Goal: Task Accomplishment & Management: Complete application form

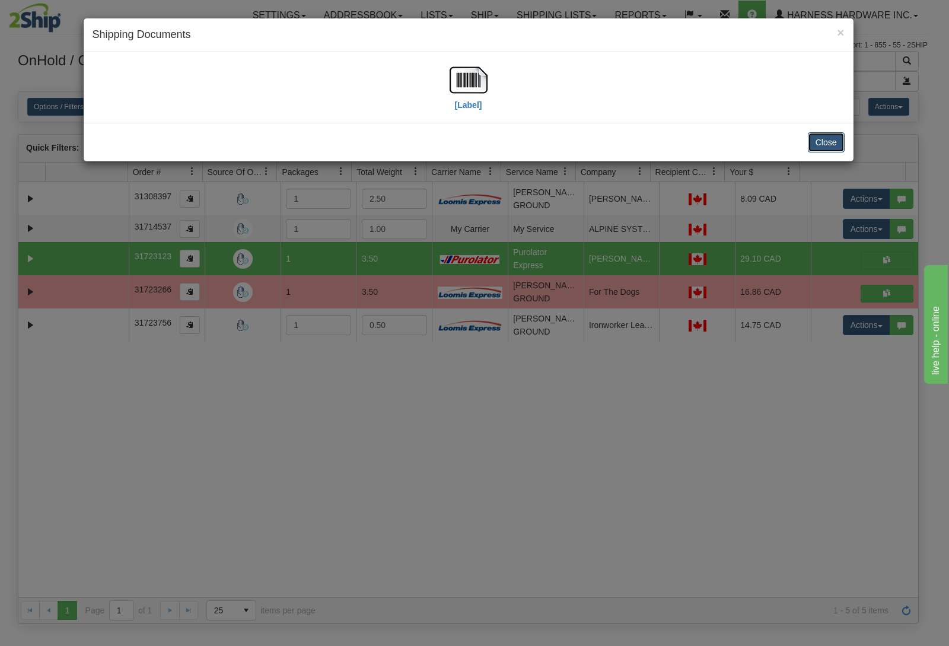
click at [836, 139] on button "Close" at bounding box center [826, 142] width 37 height 20
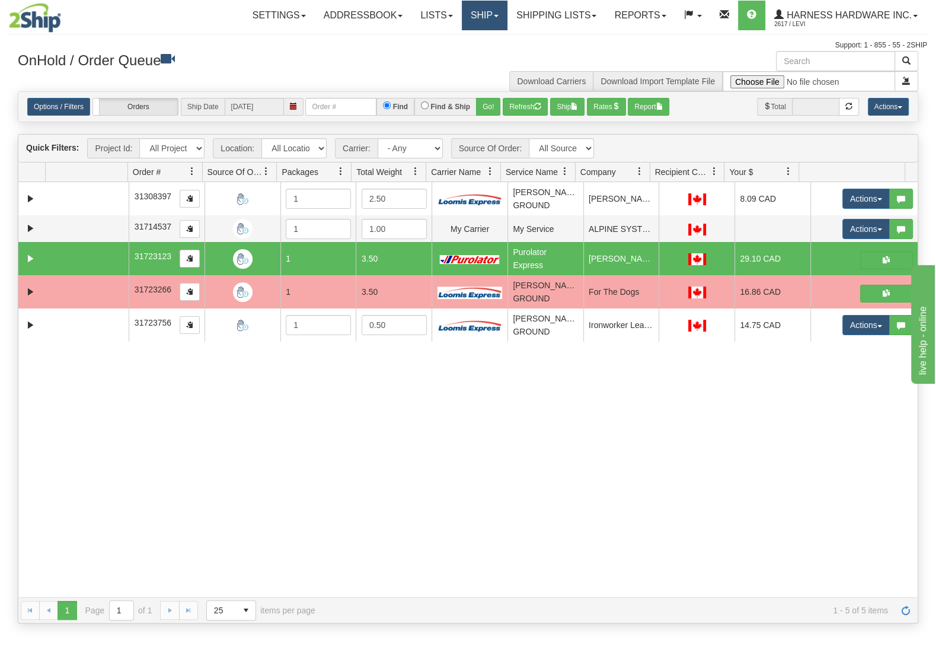
click at [485, 6] on link "Ship" at bounding box center [485, 16] width 46 height 30
click at [484, 36] on link "Ship Screen" at bounding box center [453, 41] width 107 height 15
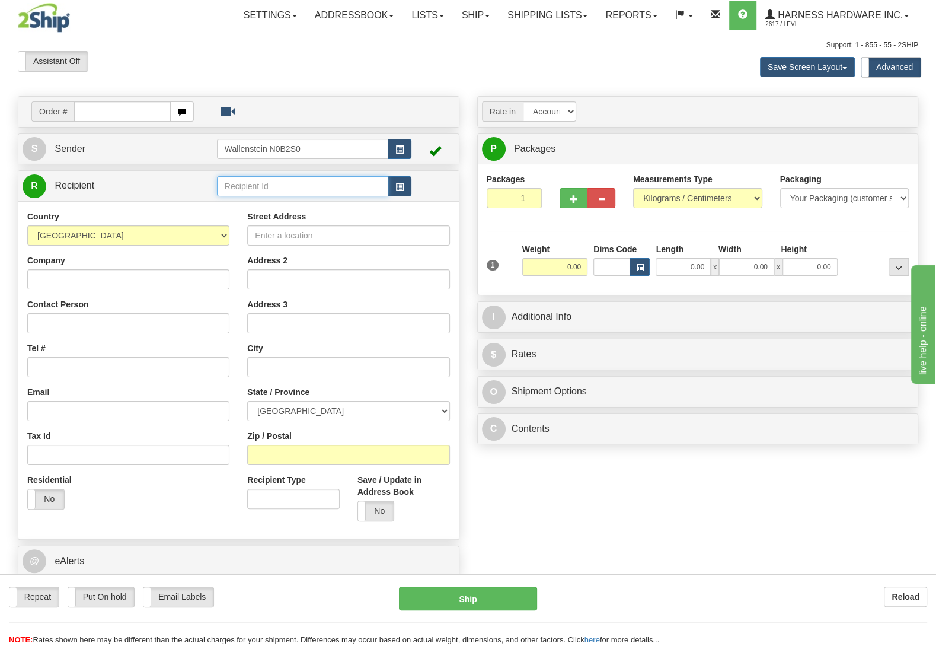
click at [294, 193] on input "text" at bounding box center [302, 186] width 171 height 20
type input "a"
type input "ATEM"
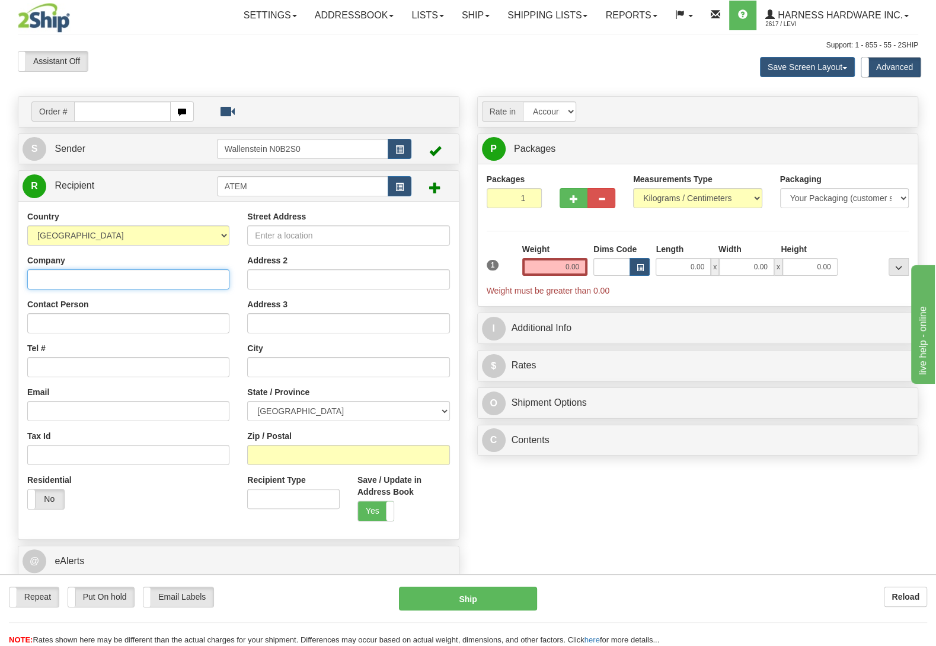
click at [69, 282] on input "Company" at bounding box center [128, 279] width 202 height 20
paste input "Atelier Meraki"
type input "Atelier Meraki"
click at [377, 235] on input "Street Address" at bounding box center [348, 235] width 202 height 20
paste input "849, rue de la Menthe"
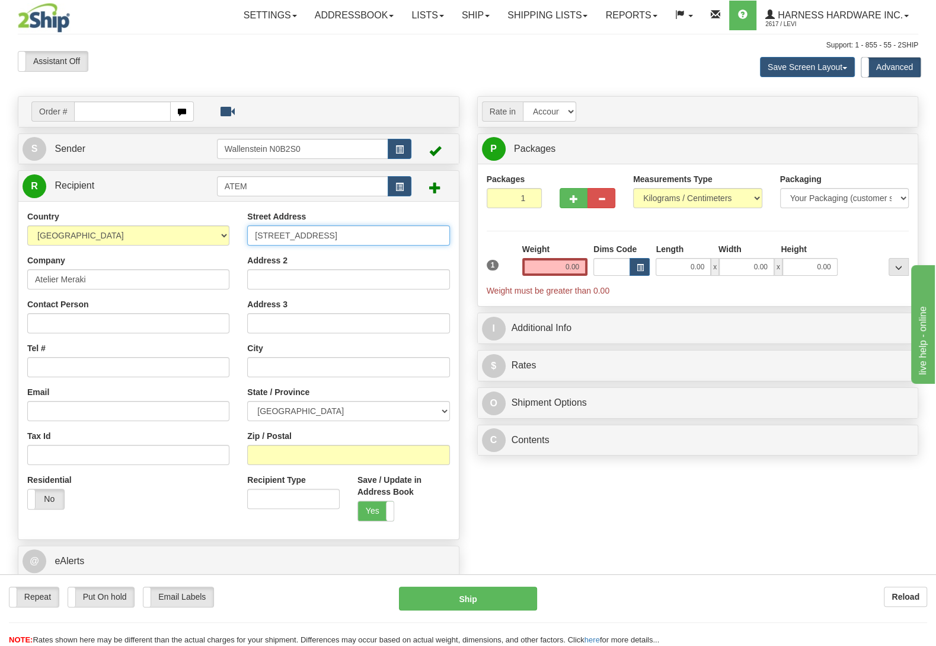
type input "849, rue de la Menthe"
click at [305, 457] on input "Zip / Postal" at bounding box center [348, 455] width 202 height 20
paste input "G6Z 3B5"
type input "G6Z 3B5"
type input "LEVIS"
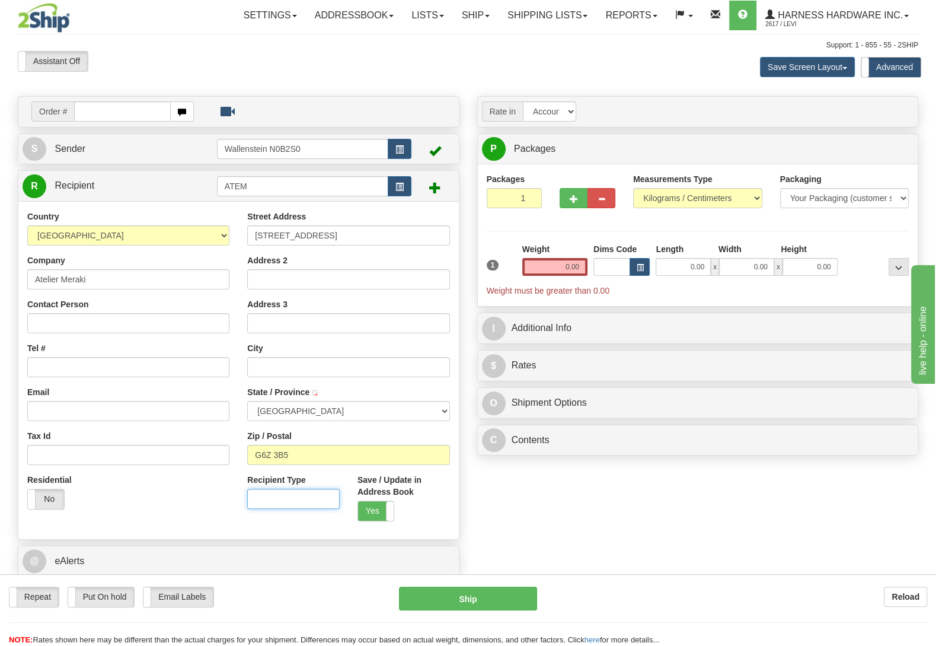
select select "QC"
click at [48, 372] on input "Tel #" at bounding box center [128, 367] width 202 height 20
paste input "(581) 995-5383"
type input "(581) 995-5383"
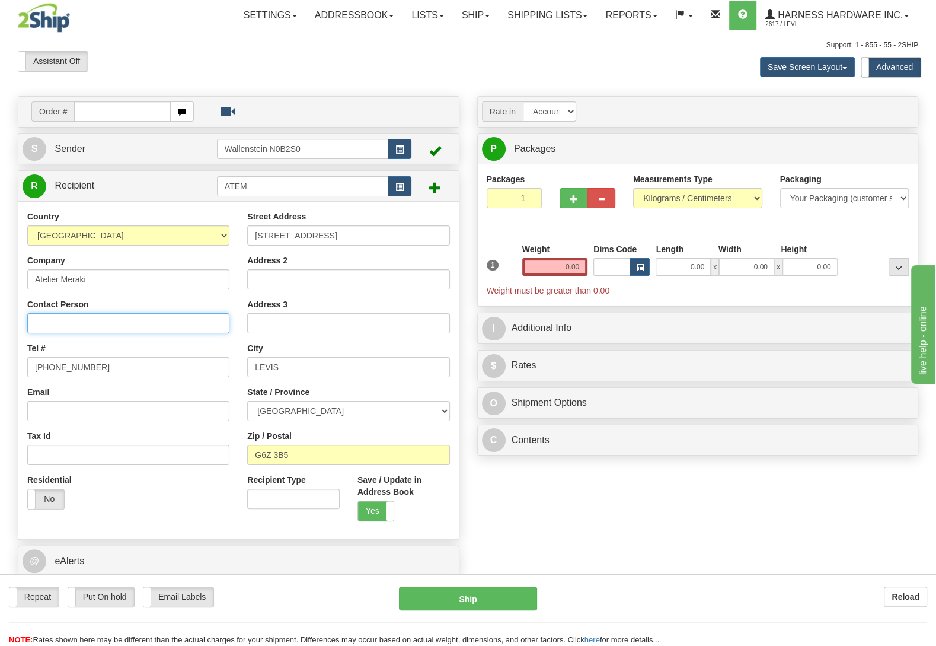
click at [93, 326] on input "Contact Person" at bounding box center [128, 323] width 202 height 20
paste input "Melanie Desrosiers"
type input "Melanie Desrosiers"
click at [74, 415] on input "Email" at bounding box center [128, 411] width 202 height 20
paste input "info@ateliermeraki.ca"
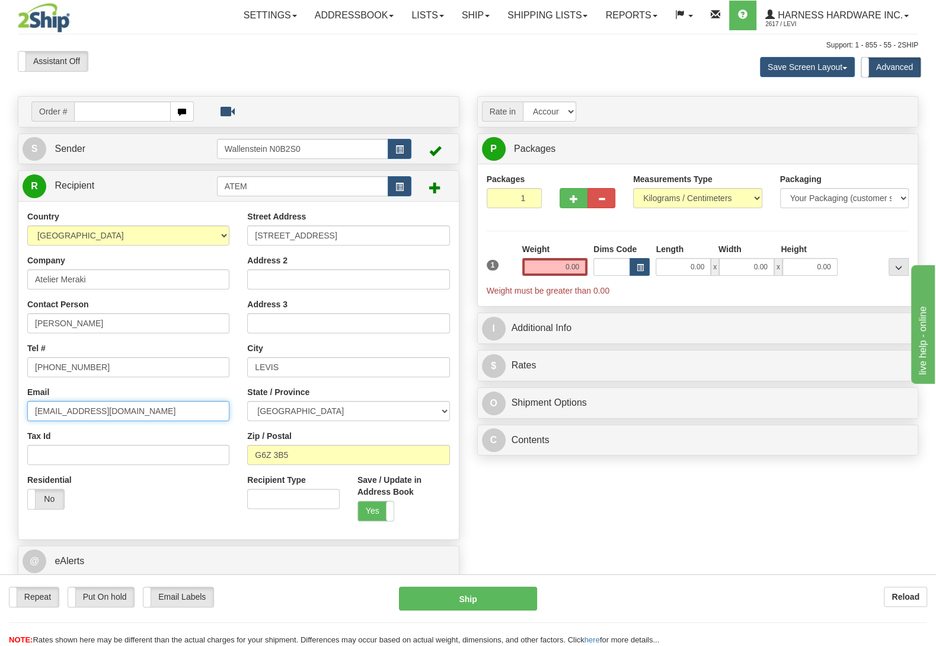
type input "info@ateliermeraki.ca"
click at [561, 267] on input "0.00" at bounding box center [554, 267] width 65 height 18
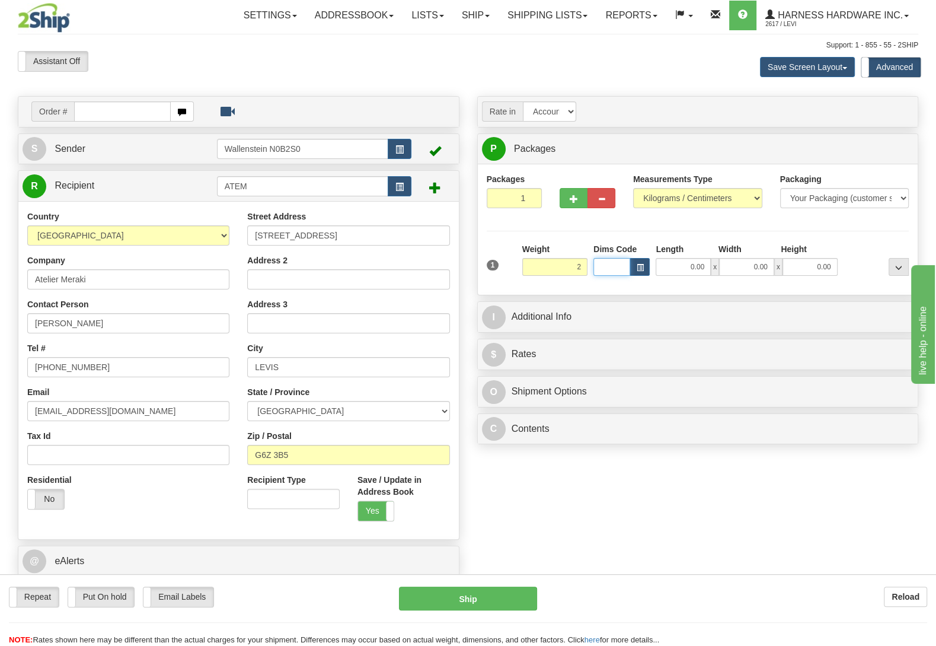
type input "2.00"
